Goal: Task Accomplishment & Management: Complete application form

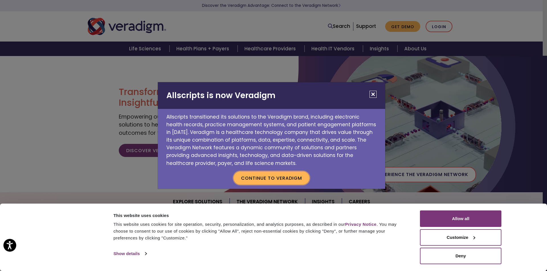
click at [300, 175] on button "Continue to Veradigm" at bounding box center [272, 178] width 76 height 13
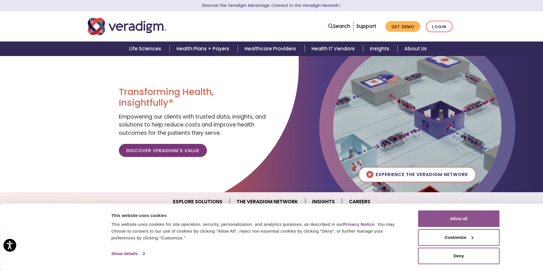
click at [446, 214] on button "Allow all" at bounding box center [458, 219] width 81 height 17
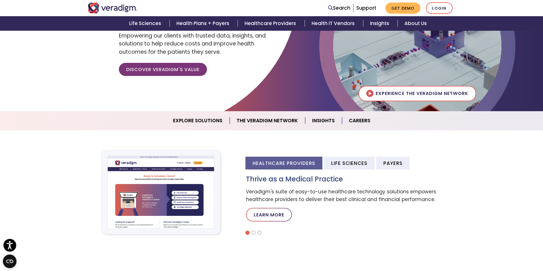
scroll to position [85, 0]
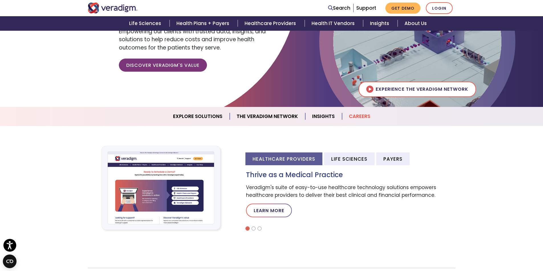
click at [360, 120] on link "Careers" at bounding box center [359, 116] width 35 height 15
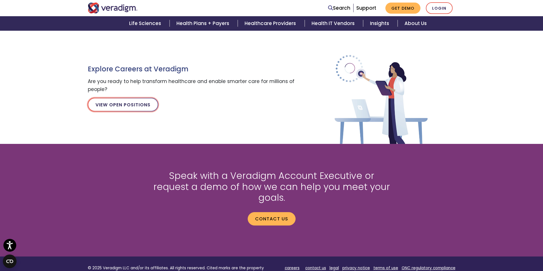
click at [139, 106] on link "View Open Positions" at bounding box center [123, 105] width 70 height 14
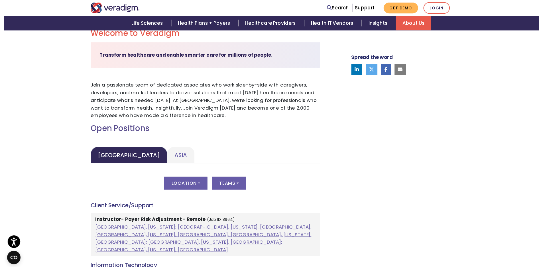
scroll to position [171, 0]
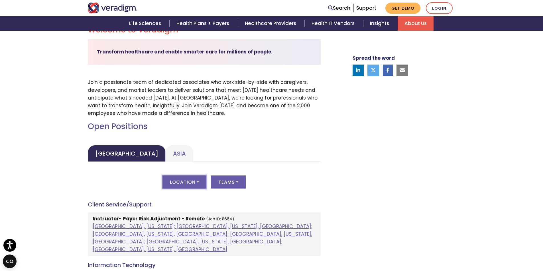
click at [192, 184] on button "Location" at bounding box center [184, 182] width 44 height 13
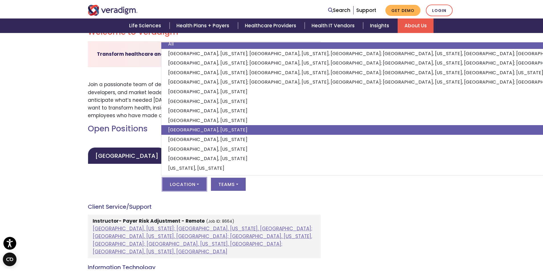
scroll to position [7, 0]
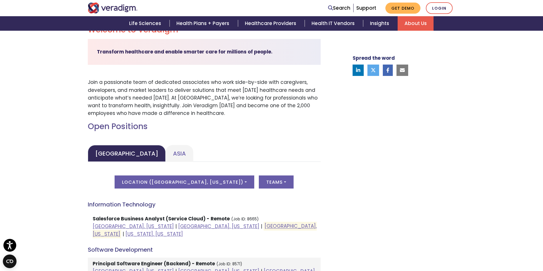
click at [67, 184] on div "Welcome to Veradigm Transform healthcare and enable smarter care for millions o…" at bounding box center [271, 211] width 543 height 401
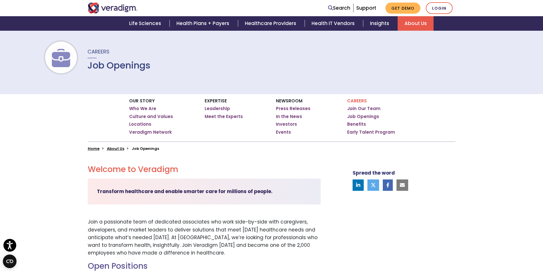
scroll to position [0, 0]
